Goal: Book appointment/travel/reservation

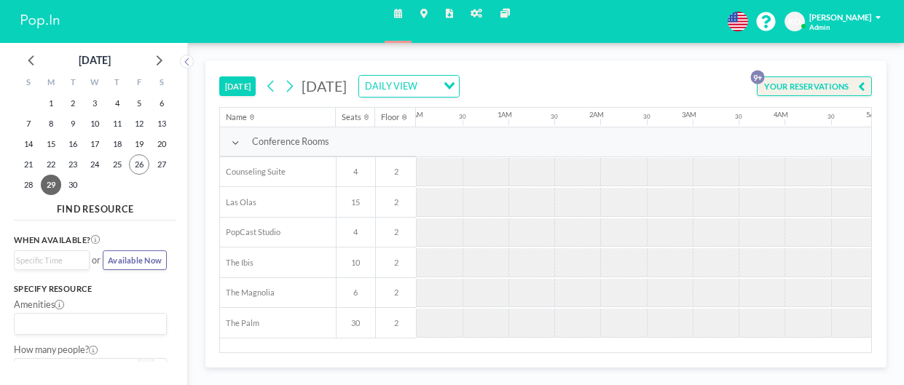
scroll to position [0, 765]
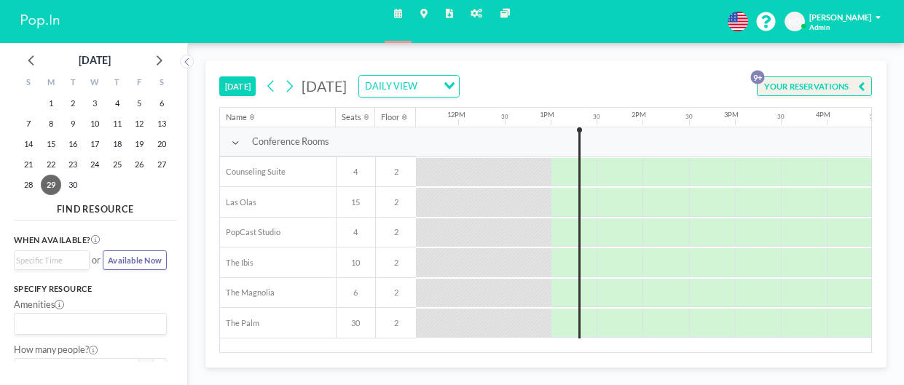
scroll to position [0, 1091]
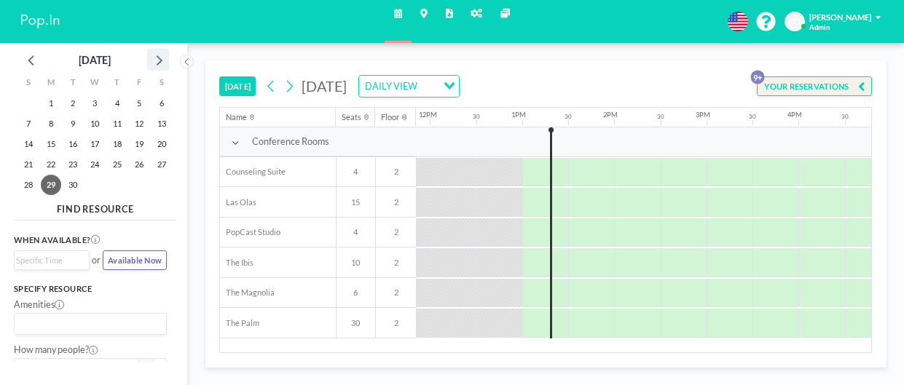
click at [158, 61] on icon at bounding box center [158, 59] width 19 height 19
click at [52, 126] on span "6" at bounding box center [51, 124] width 20 height 20
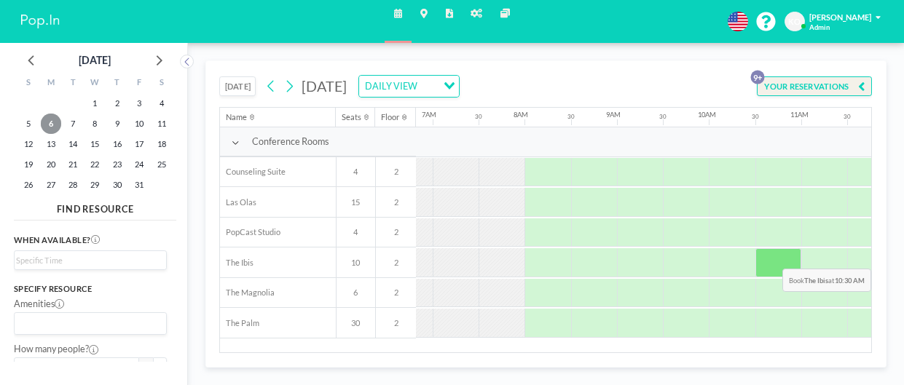
scroll to position [0, 632]
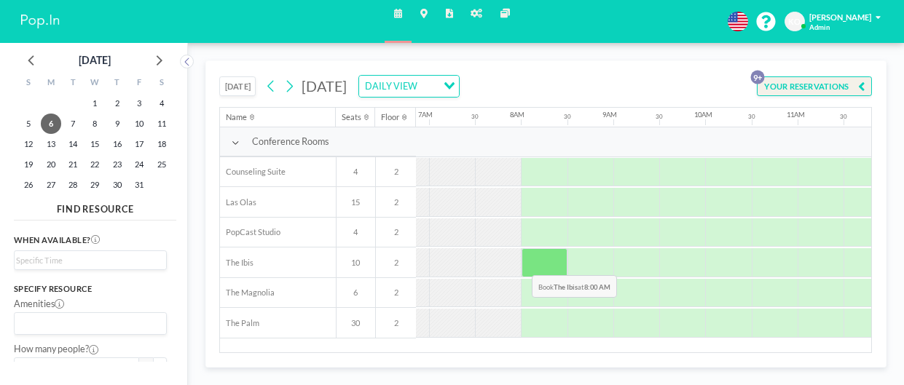
click at [521, 264] on div at bounding box center [544, 262] width 46 height 29
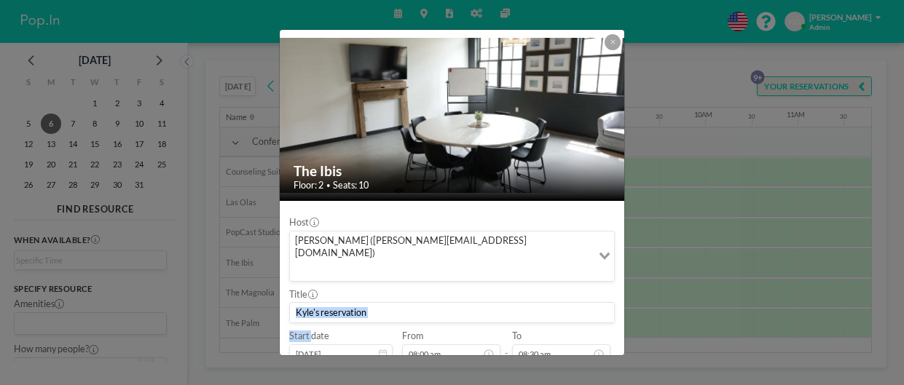
click at [521, 289] on div "Title" at bounding box center [451, 306] width 325 height 35
click at [385, 303] on input at bounding box center [452, 313] width 324 height 20
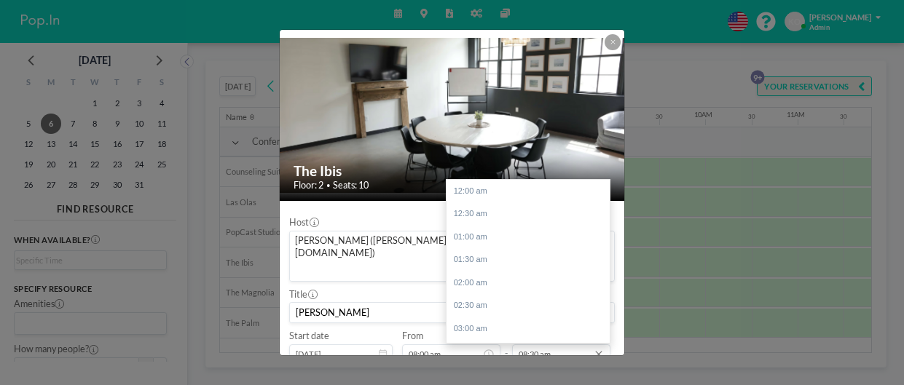
scroll to position [390, 0]
type input "Chris Ackerman"
click at [561, 344] on input "08:30 am" at bounding box center [561, 354] width 98 height 20
click at [491, 203] on div "09:00 am" at bounding box center [527, 214] width 163 height 23
type input "09:00 am"
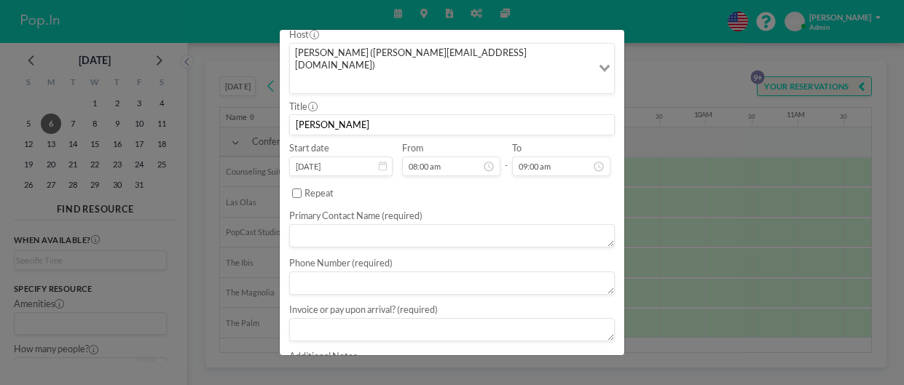
scroll to position [189, 0]
click at [361, 223] on textarea at bounding box center [451, 234] width 325 height 23
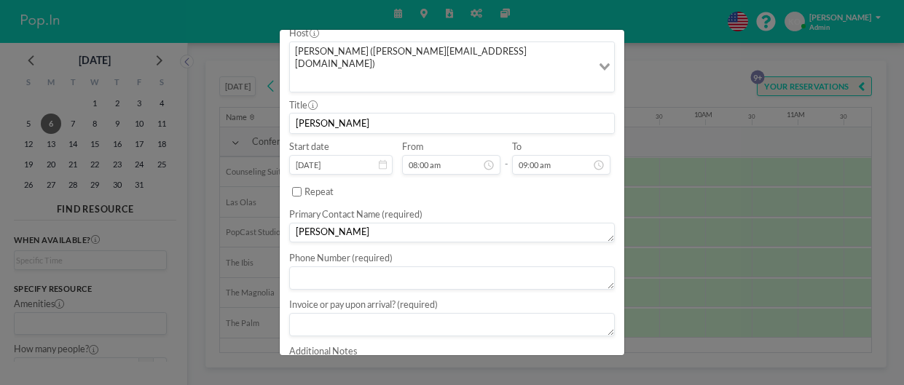
type textarea "Chris Ackerman"
click at [362, 266] on textarea at bounding box center [451, 277] width 325 height 23
type textarea "770-722-8040"
click at [333, 309] on textarea at bounding box center [451, 320] width 325 height 23
type textarea "invoice"
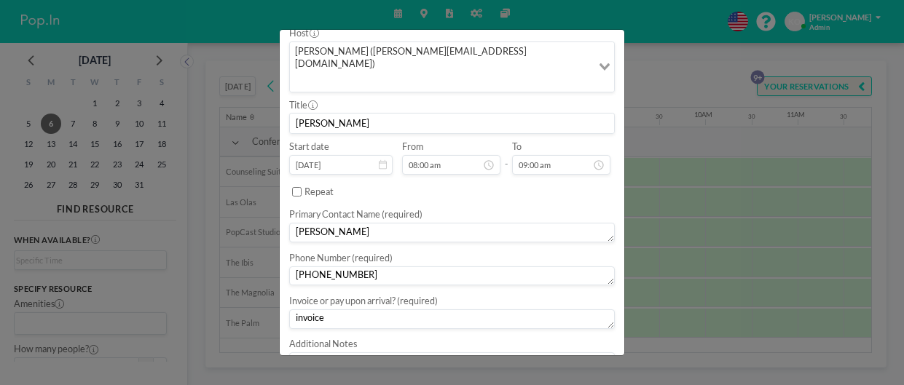
click at [341, 352] on textarea at bounding box center [451, 363] width 325 height 23
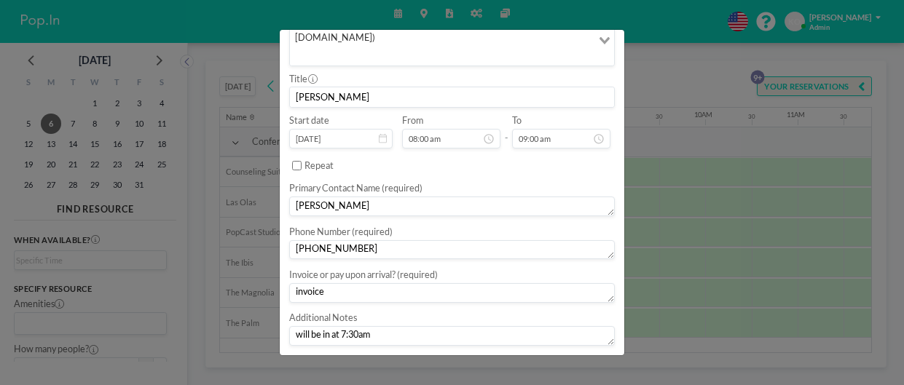
type textarea "will be in at 7:30am"
click at [585, 358] on button "BOOK NOW" at bounding box center [585, 368] width 58 height 20
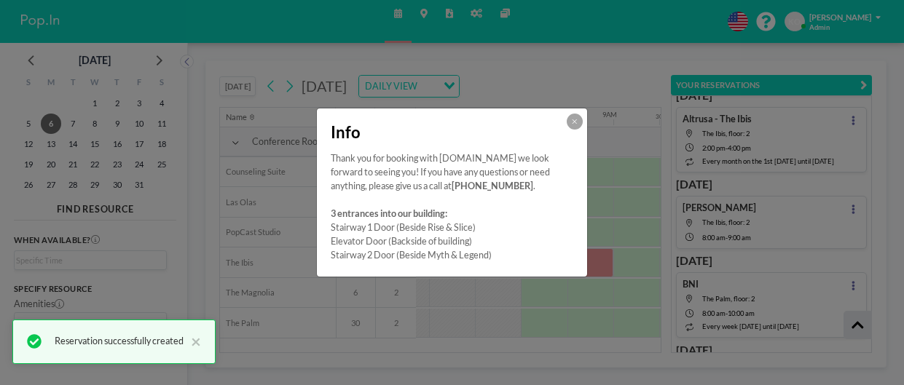
scroll to position [182, 0]
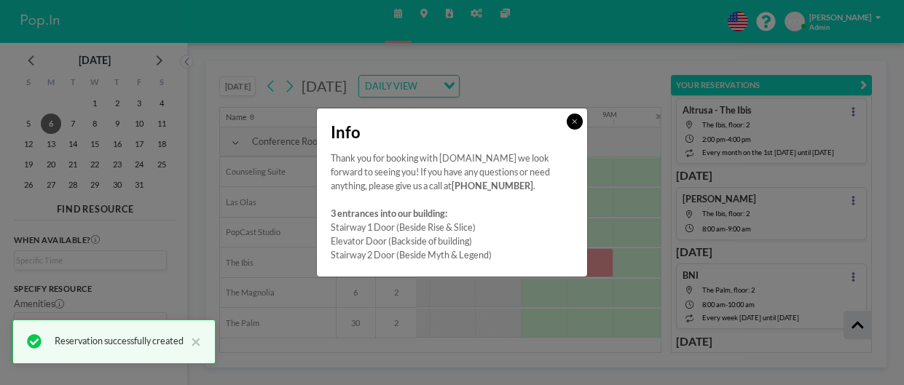
click at [572, 126] on button at bounding box center [574, 122] width 16 height 16
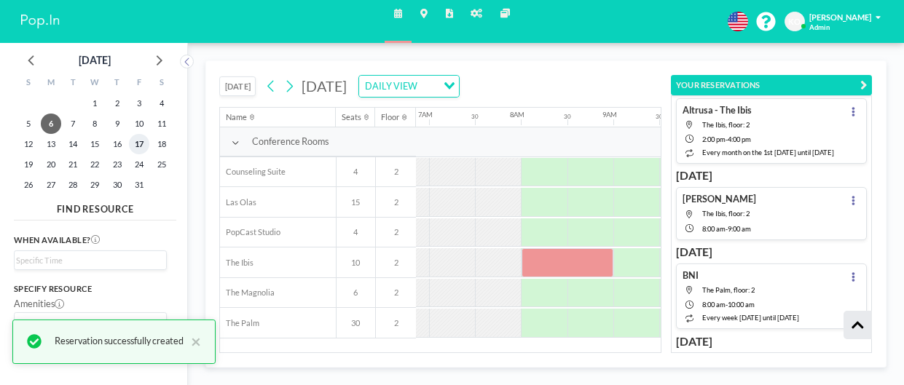
click at [138, 144] on span "17" at bounding box center [139, 144] width 20 height 20
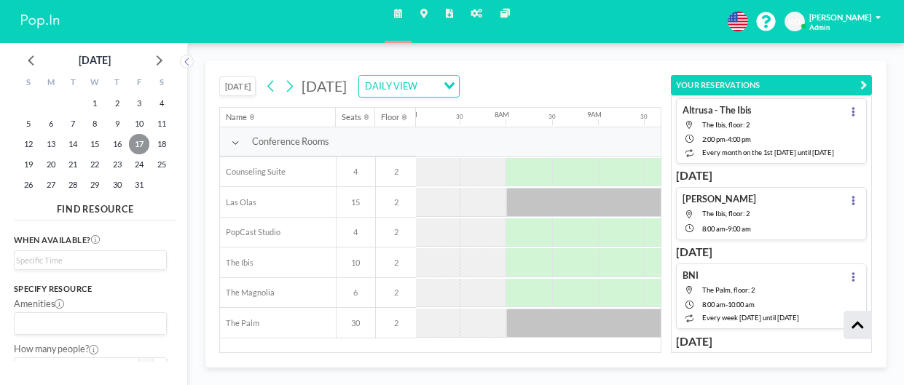
scroll to position [0, 655]
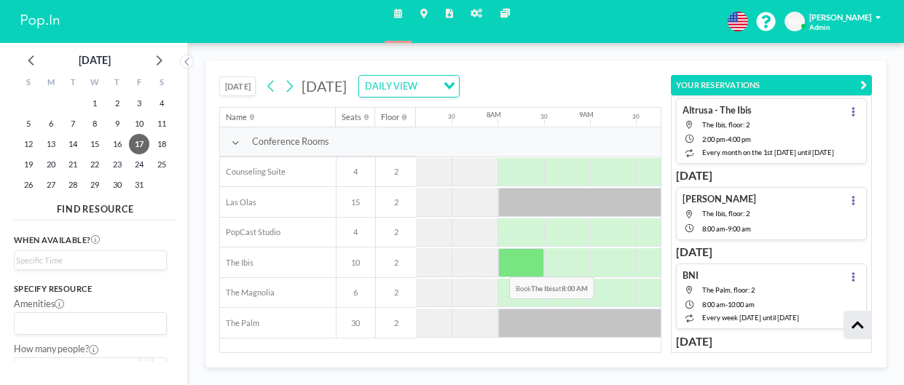
click at [498, 265] on div at bounding box center [521, 262] width 46 height 29
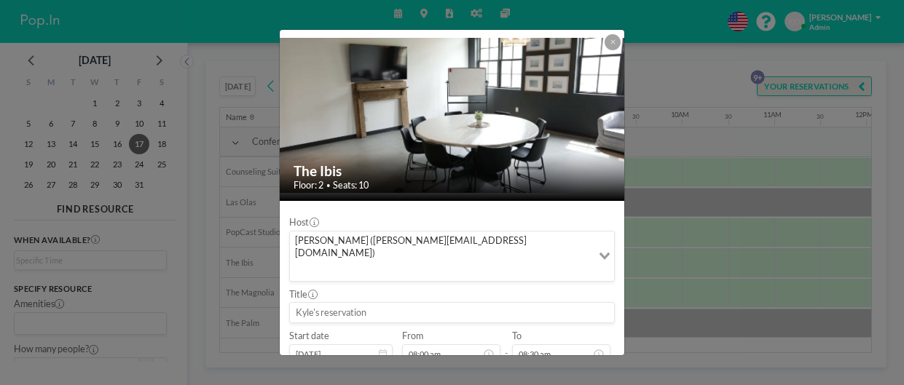
click at [447, 303] on input at bounding box center [452, 313] width 324 height 20
type input "Chris Ackerman"
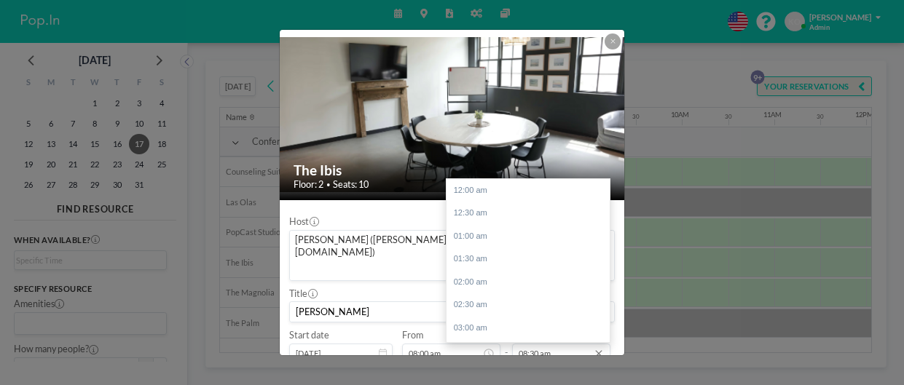
scroll to position [390, 0]
click at [569, 344] on input "08:30 am" at bounding box center [561, 354] width 98 height 20
click at [474, 179] on div "08:30 am" at bounding box center [527, 190] width 163 height 23
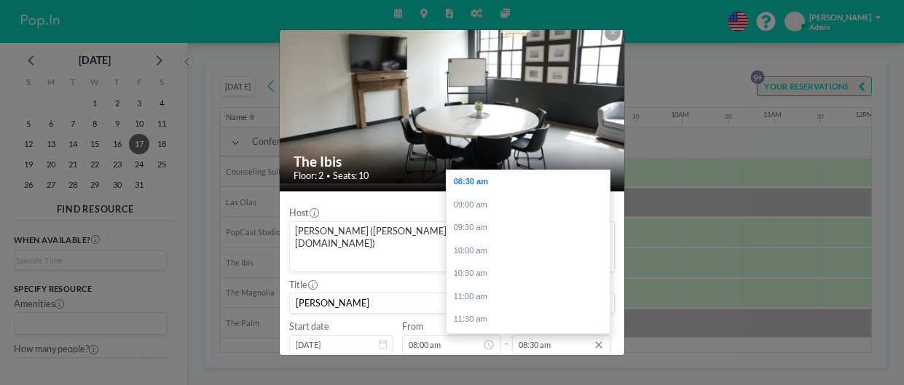
click at [534, 335] on input "08:30 am" at bounding box center [561, 345] width 98 height 20
click at [563, 335] on input "08:30 am" at bounding box center [561, 345] width 98 height 20
click at [478, 194] on div "09:00 am" at bounding box center [527, 205] width 163 height 23
type input "09:00 am"
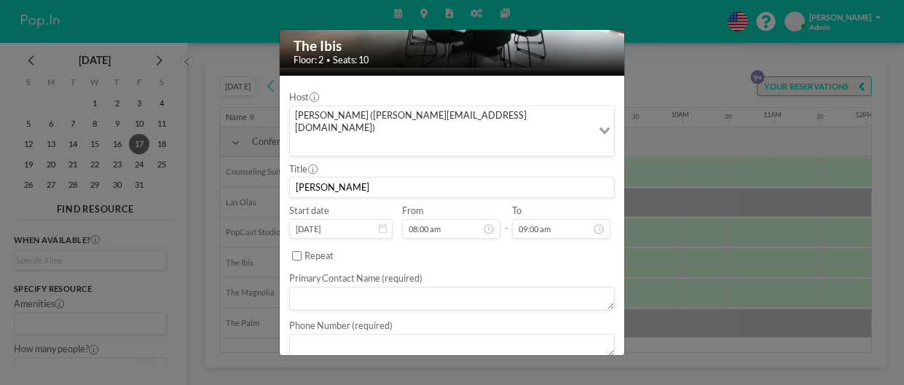
scroll to position [134, 0]
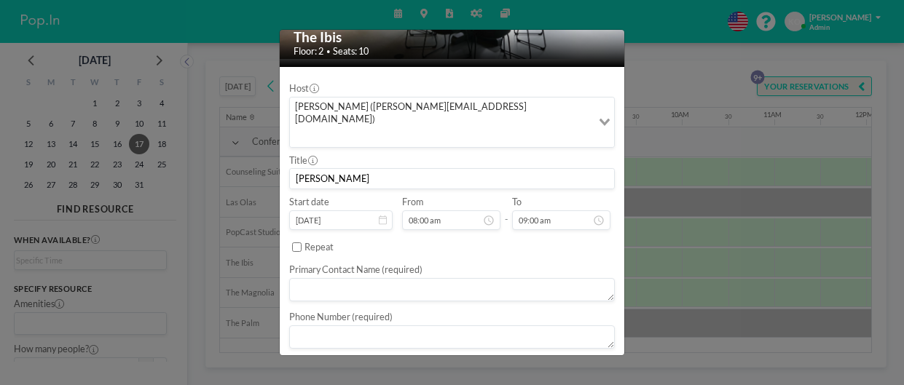
click at [467, 278] on textarea at bounding box center [451, 289] width 325 height 23
type textarea "Chris Ackerman"
type textarea "770-722-8040"
type textarea "invoice"
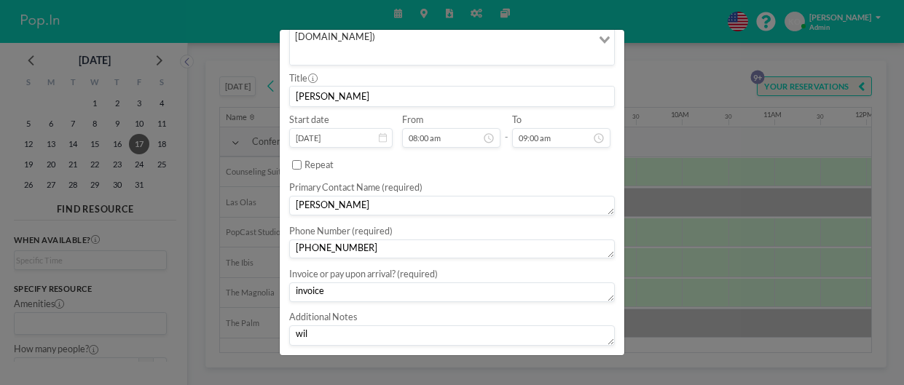
scroll to position [216, 0]
type textarea "will be here at 7:30am"
click at [591, 358] on button "BOOK NOW" at bounding box center [585, 368] width 58 height 20
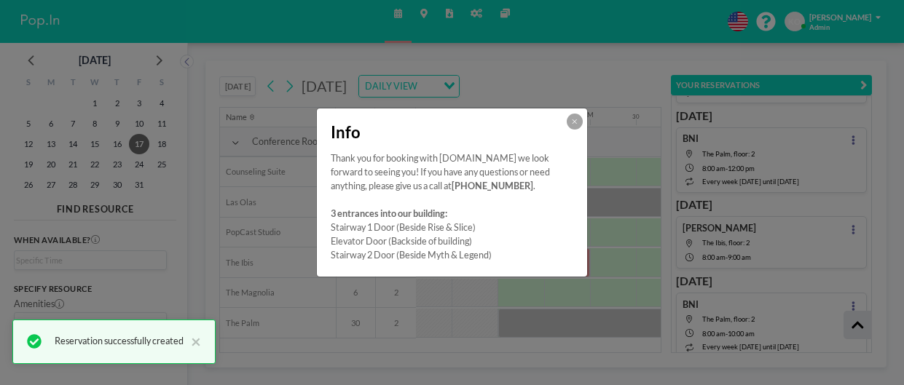
scroll to position [438, 0]
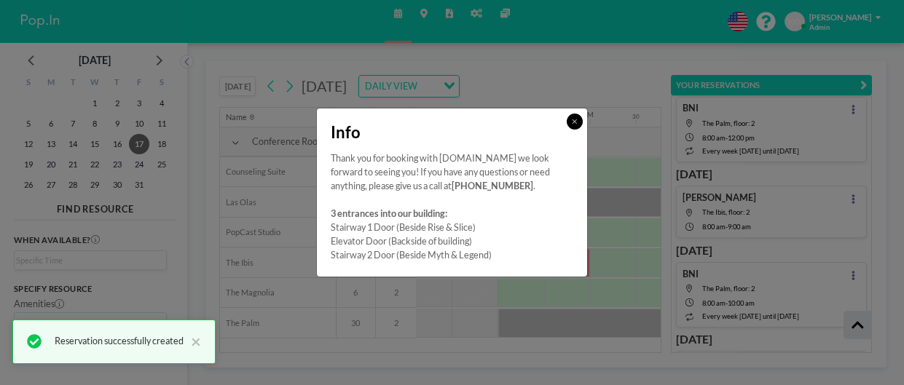
click at [576, 125] on icon at bounding box center [574, 121] width 5 height 7
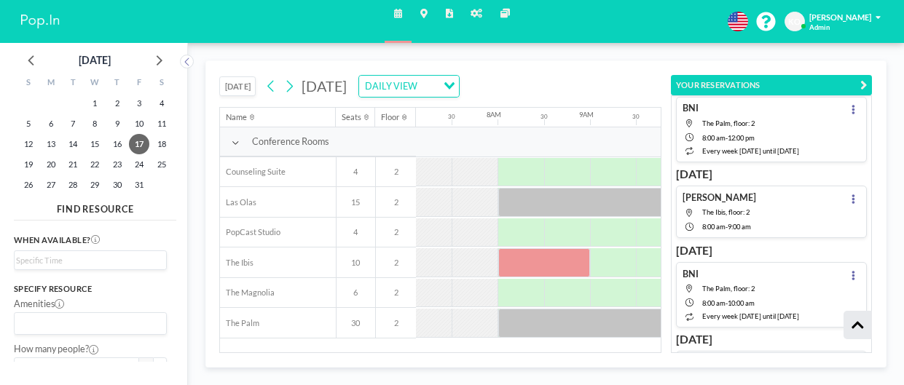
click at [864, 84] on icon "button" at bounding box center [863, 85] width 7 height 14
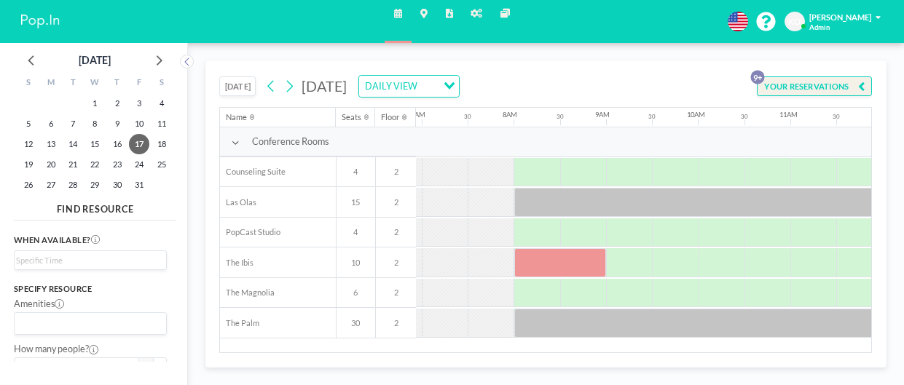
scroll to position [0, 655]
